Goal: Information Seeking & Learning: Learn about a topic

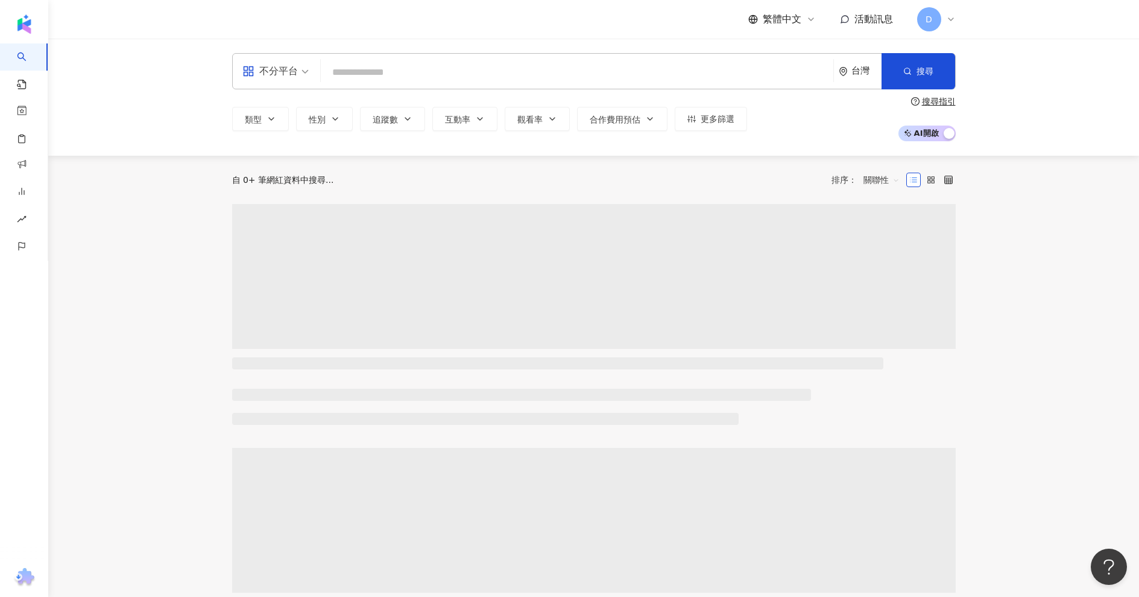
click at [451, 80] on input "search" at bounding box center [577, 72] width 503 height 23
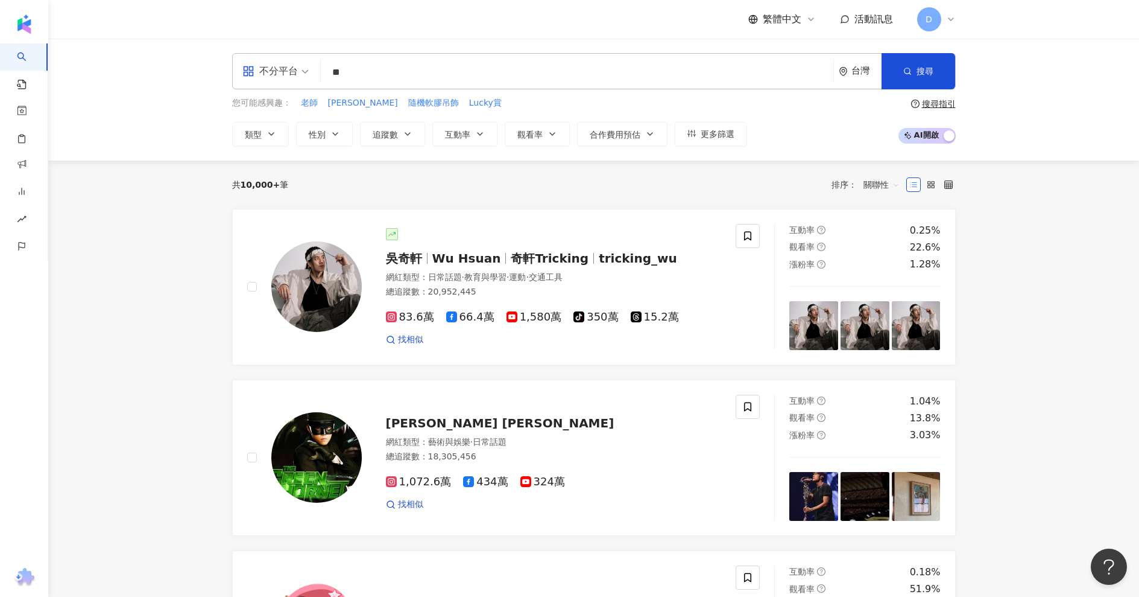
type input "*"
type input "**"
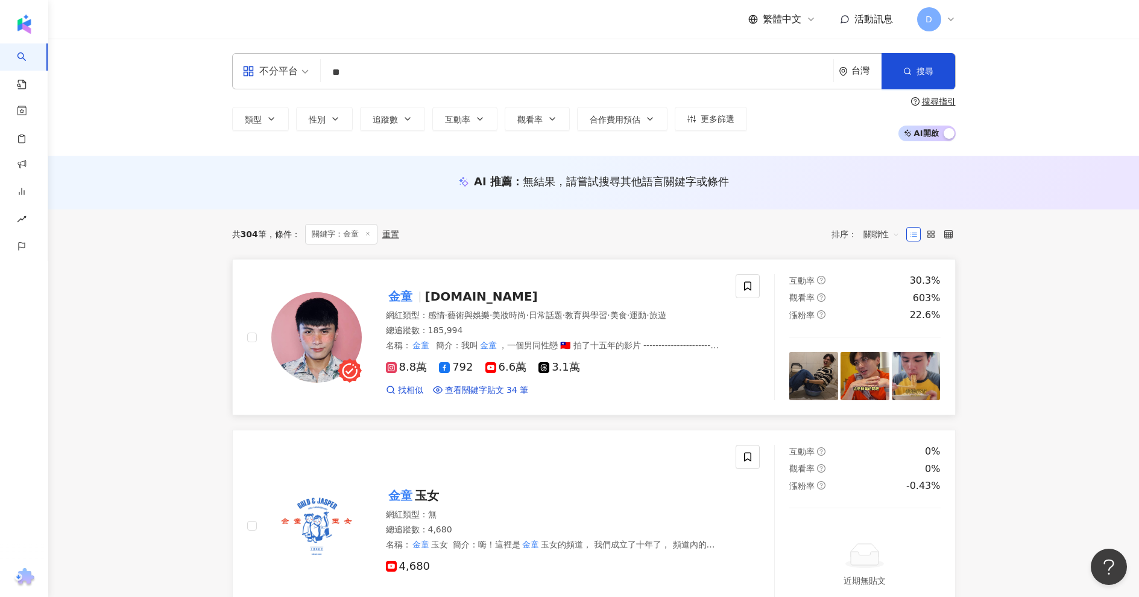
click at [490, 293] on span "[DOMAIN_NAME]" at bounding box center [481, 296] width 113 height 14
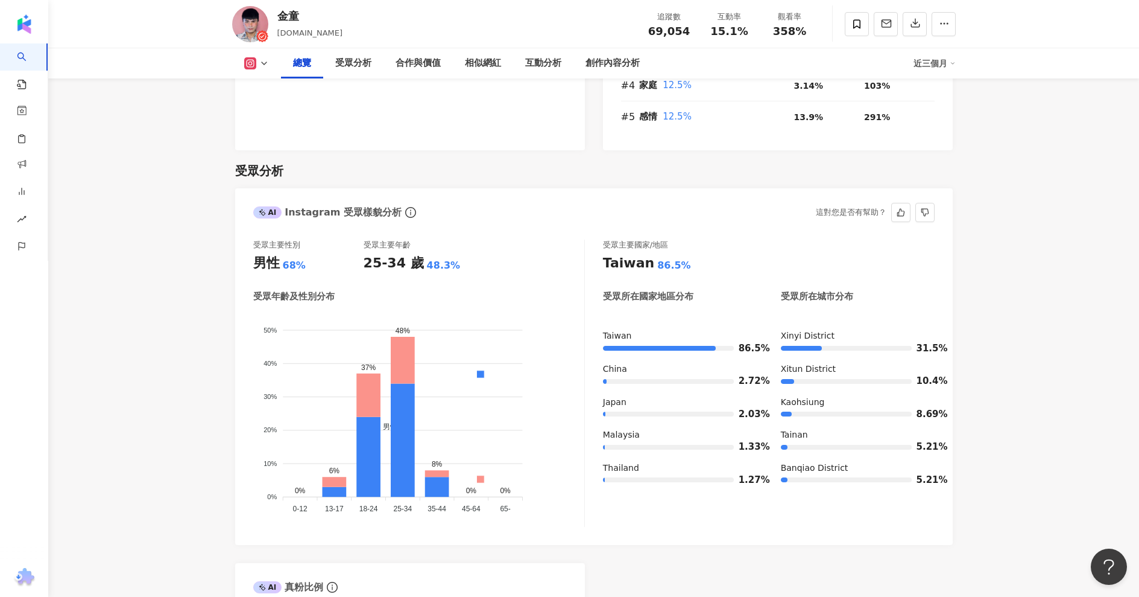
scroll to position [965, 0]
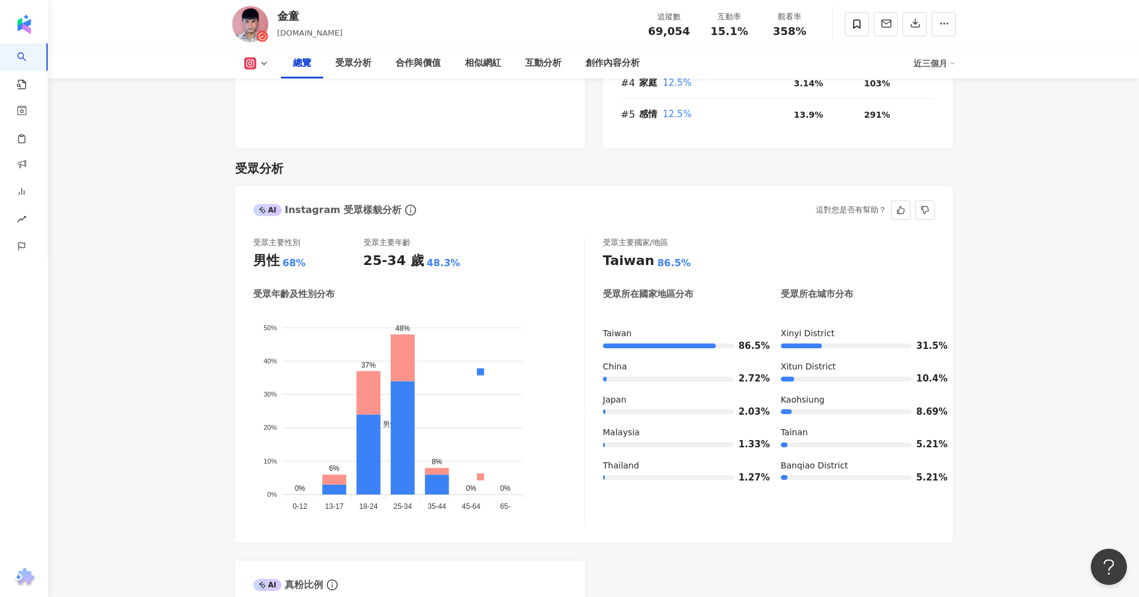
click at [555, 353] on div "男性 女性" at bounding box center [480, 430] width 201 height 212
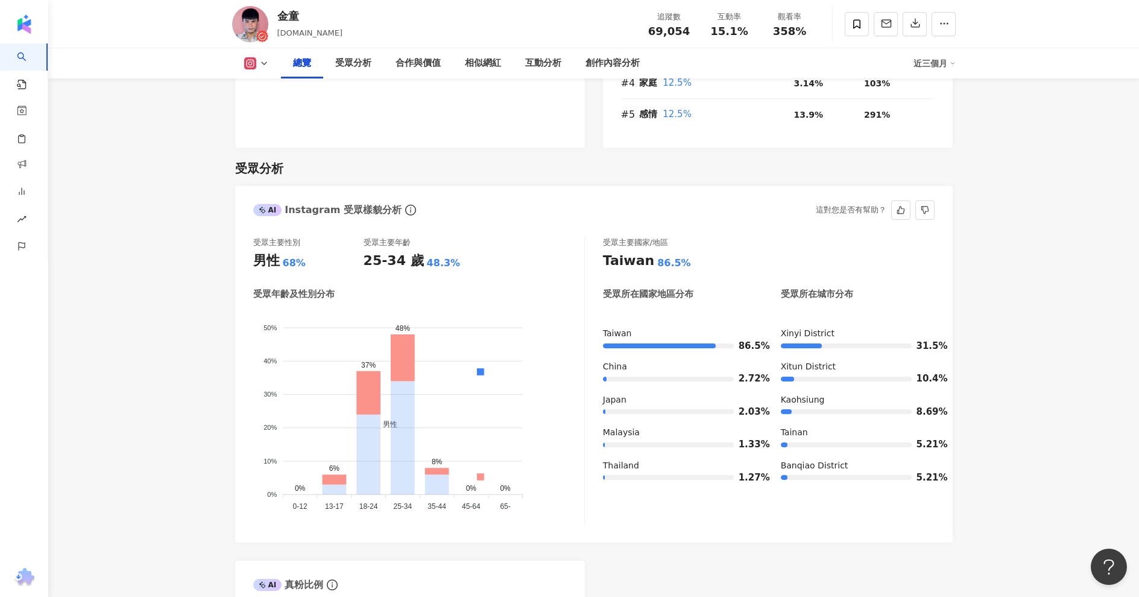
click at [397, 525] on span "女性" at bounding box center [386, 529] width 24 height 8
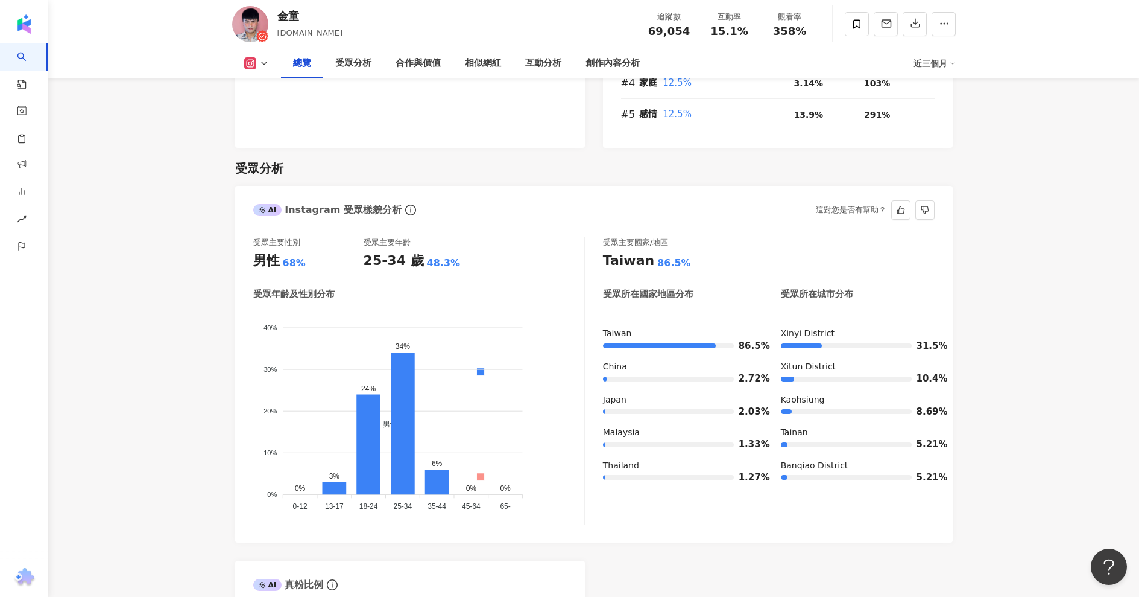
click at [397, 420] on span "男性" at bounding box center [386, 424] width 24 height 8
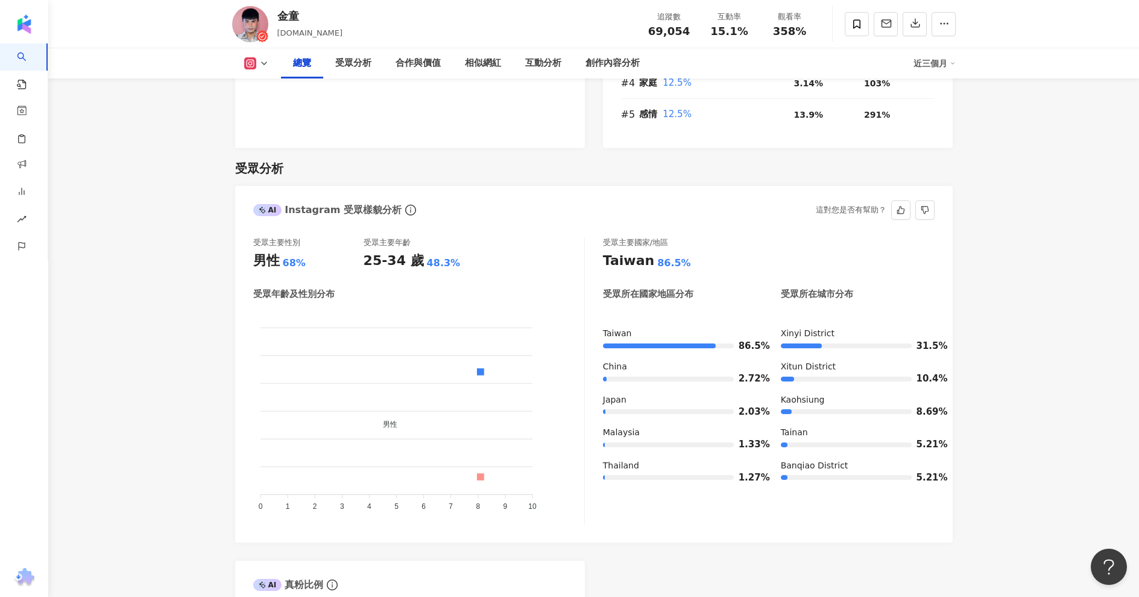
click at [397, 525] on span "女性" at bounding box center [386, 529] width 24 height 8
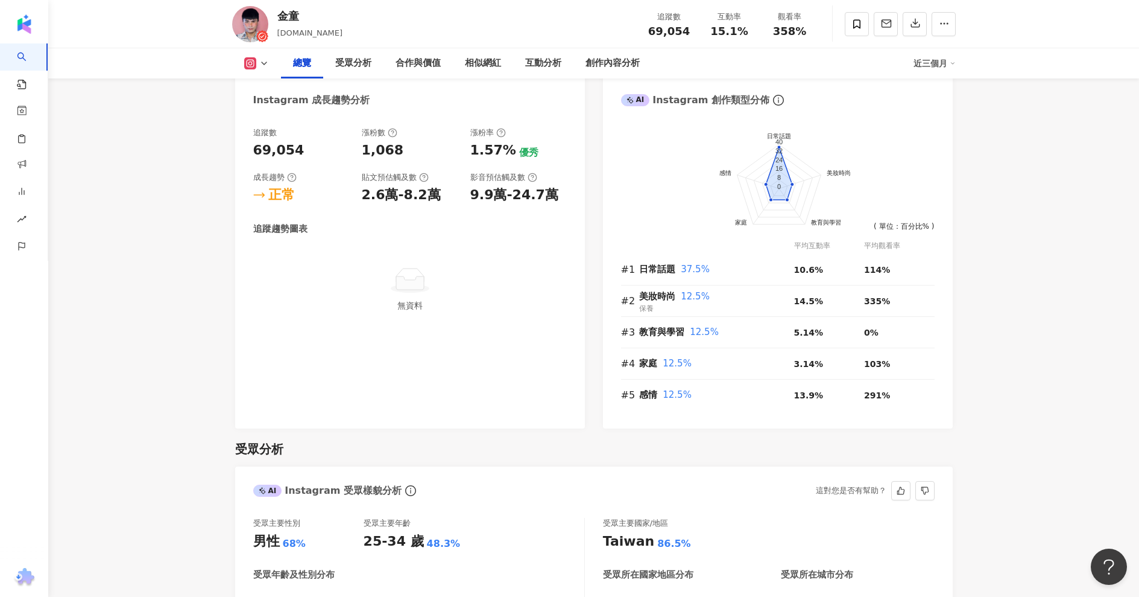
scroll to position [663, 0]
